Goal: Transaction & Acquisition: Purchase product/service

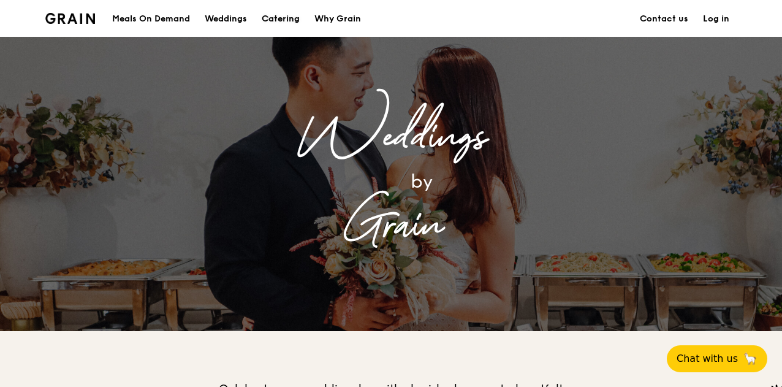
click at [283, 21] on div "Catering" at bounding box center [281, 19] width 38 height 37
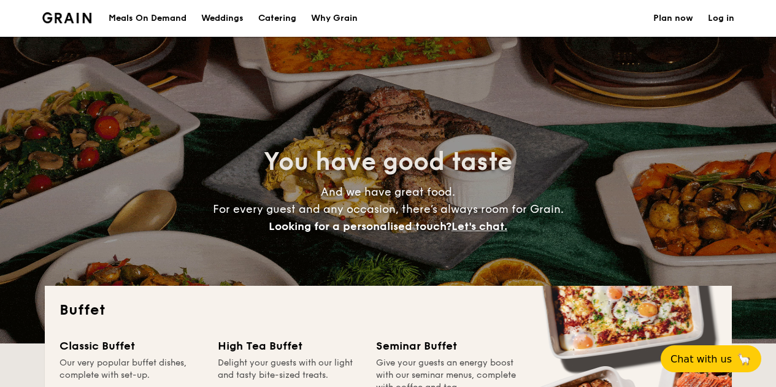
select select
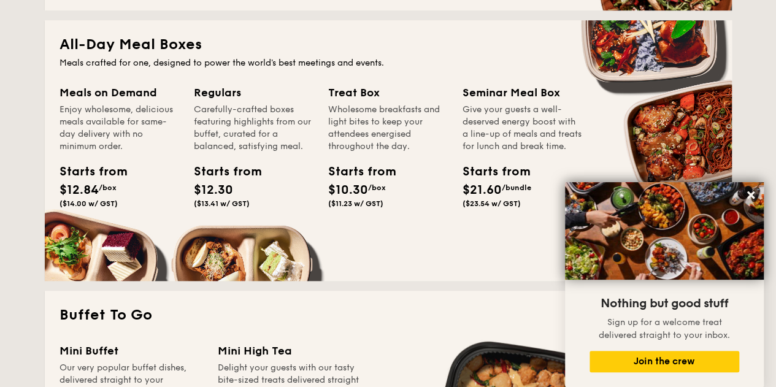
scroll to position [491, 0]
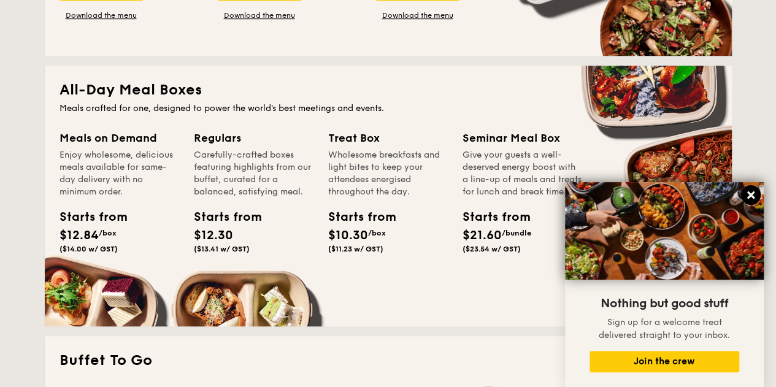
click at [752, 194] on icon at bounding box center [750, 194] width 7 height 7
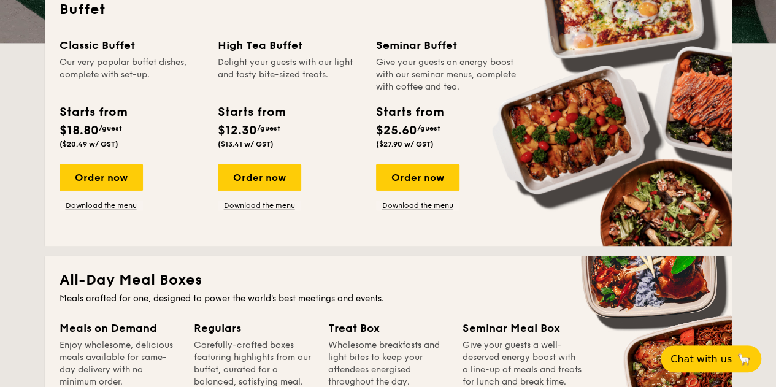
scroll to position [368, 0]
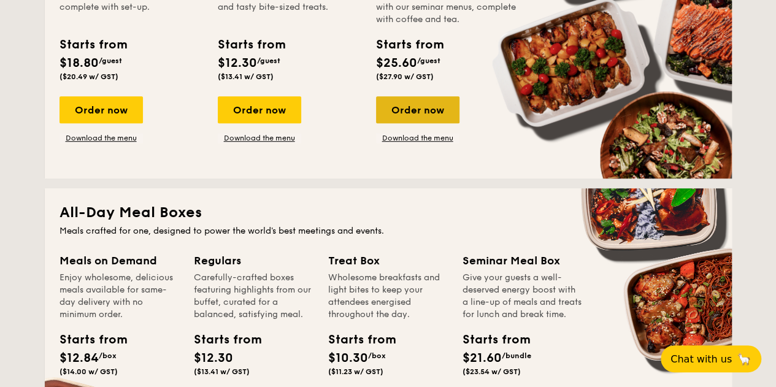
click at [426, 109] on div "Order now" at bounding box center [417, 109] width 83 height 27
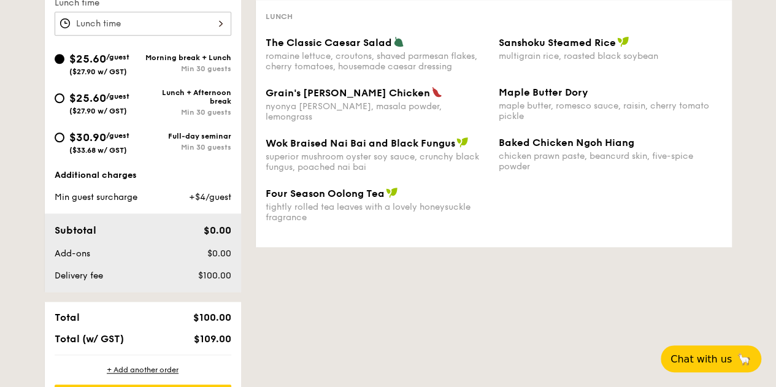
scroll to position [491, 0]
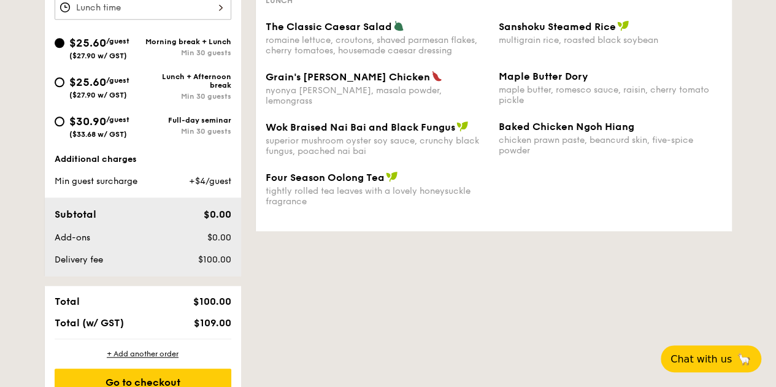
scroll to position [1437, 0]
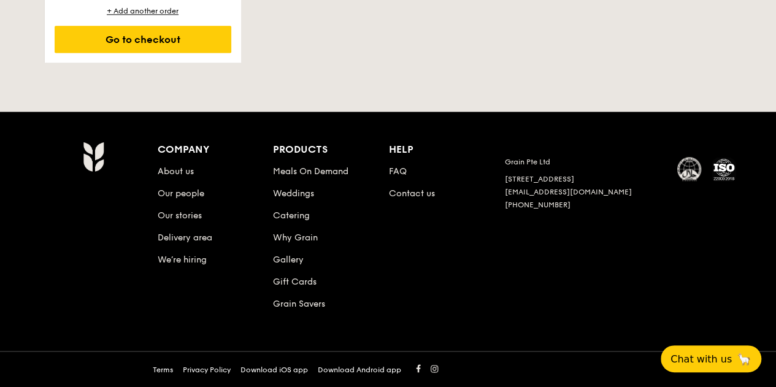
select select
